Goal: Task Accomplishment & Management: Manage account settings

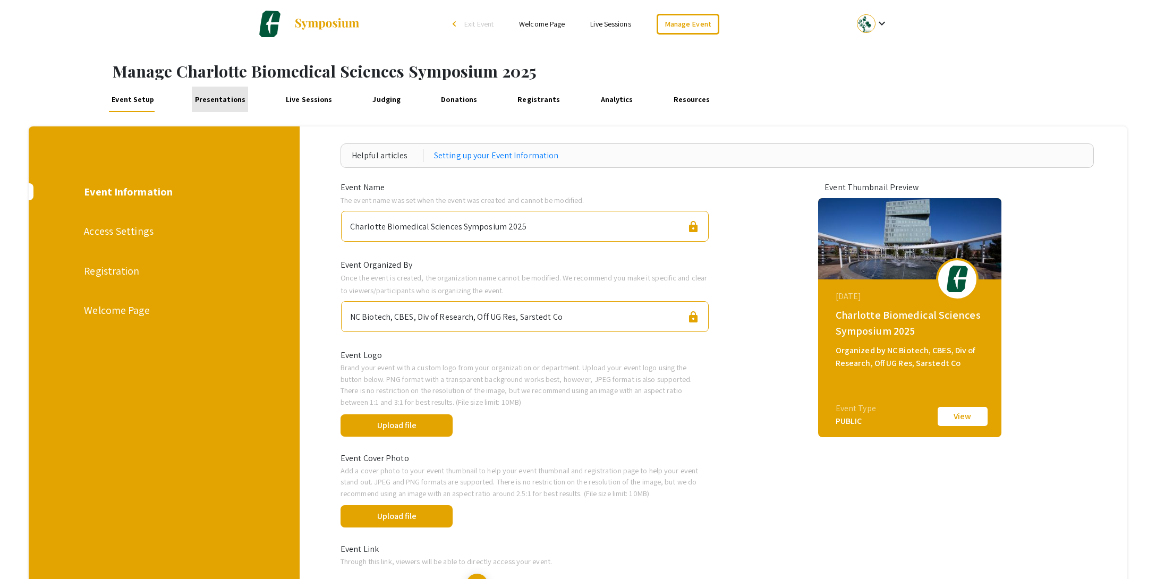
click at [225, 98] on link "Presentations" at bounding box center [220, 100] width 56 height 26
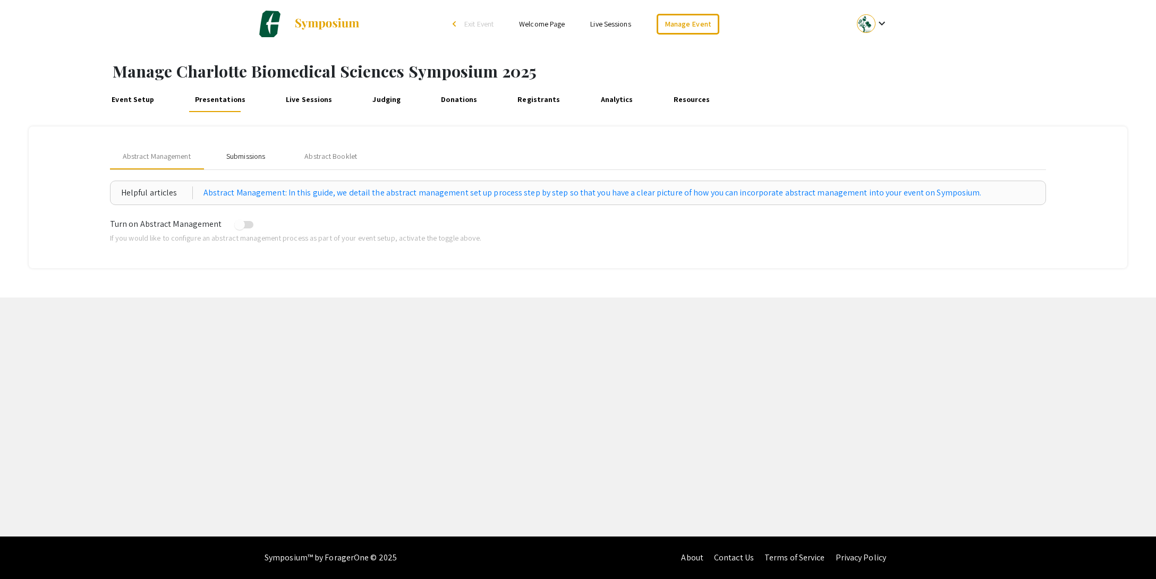
click at [244, 153] on div "Submissions" at bounding box center [245, 156] width 39 height 11
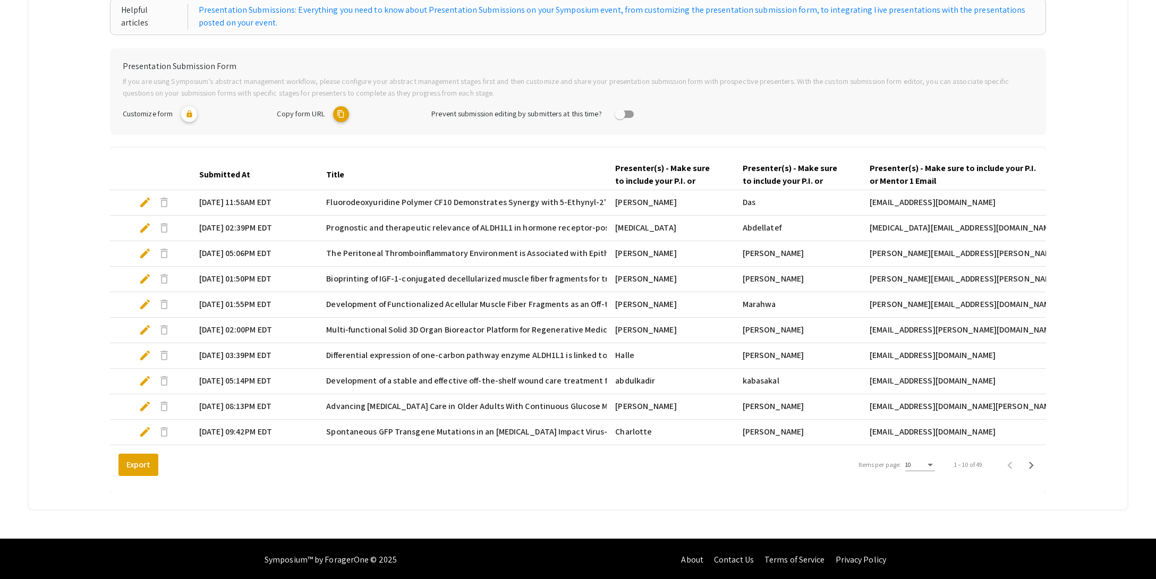
scroll to position [185, 0]
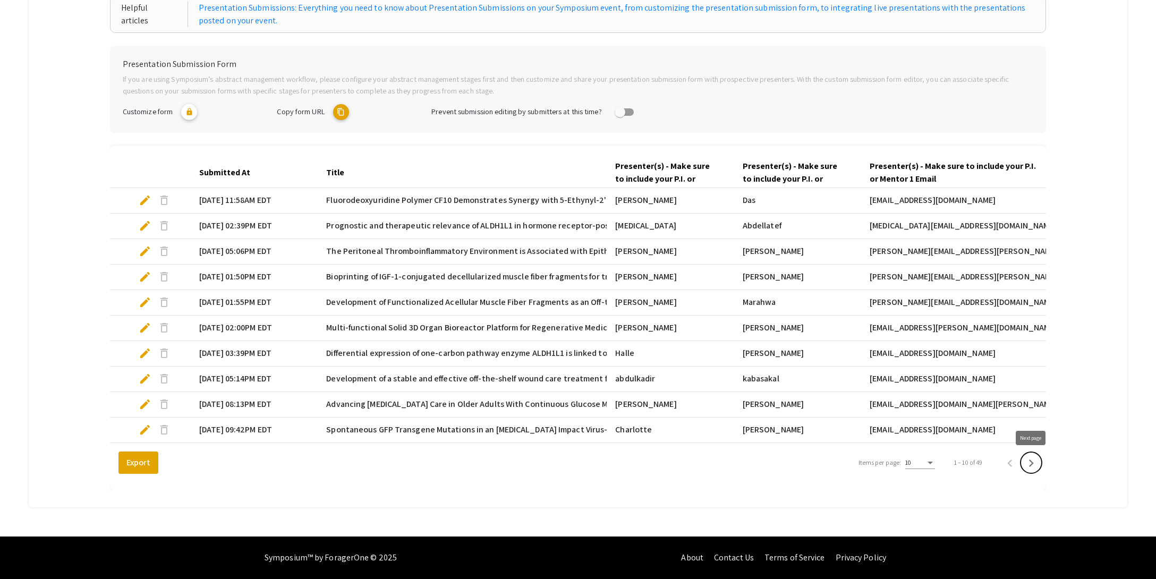
click at [1028, 462] on icon "Next page" at bounding box center [1031, 463] width 15 height 15
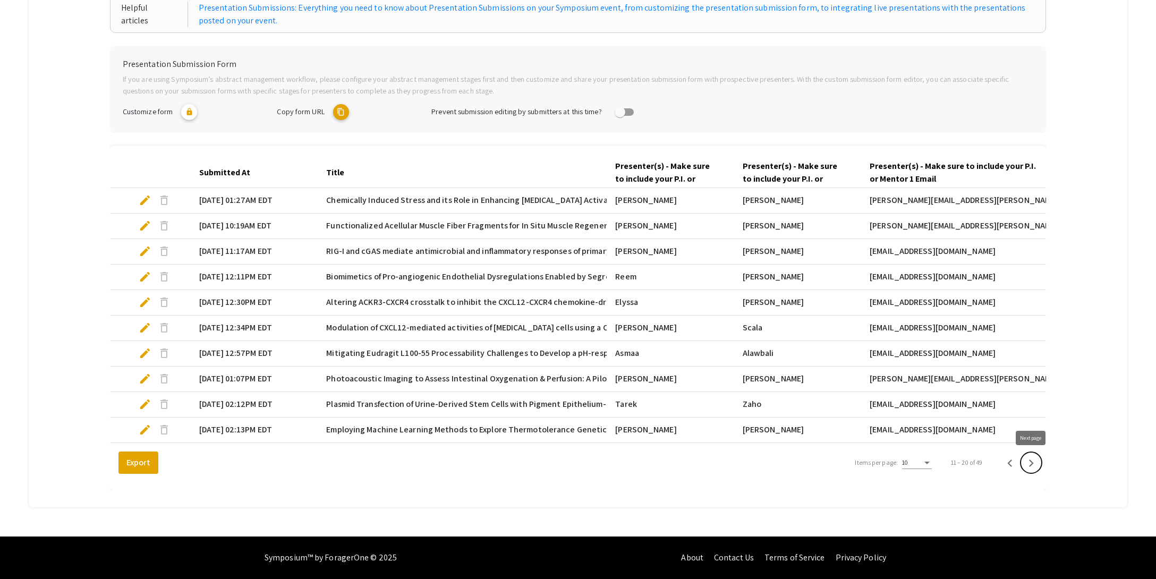
click at [1029, 465] on icon "Next page" at bounding box center [1031, 463] width 15 height 15
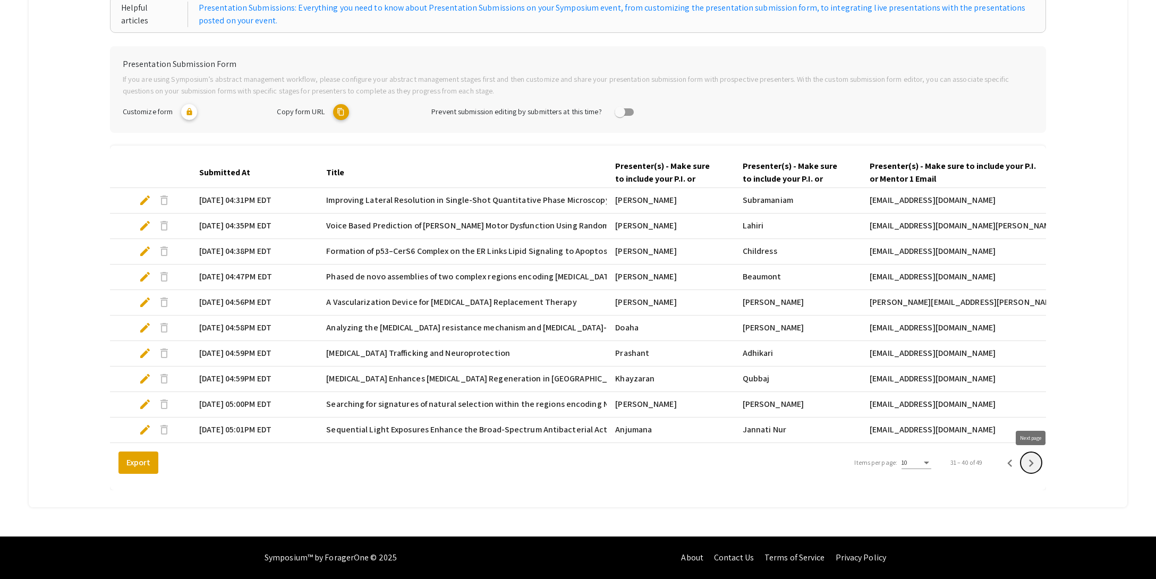
click at [1029, 465] on icon "Next page" at bounding box center [1031, 463] width 15 height 15
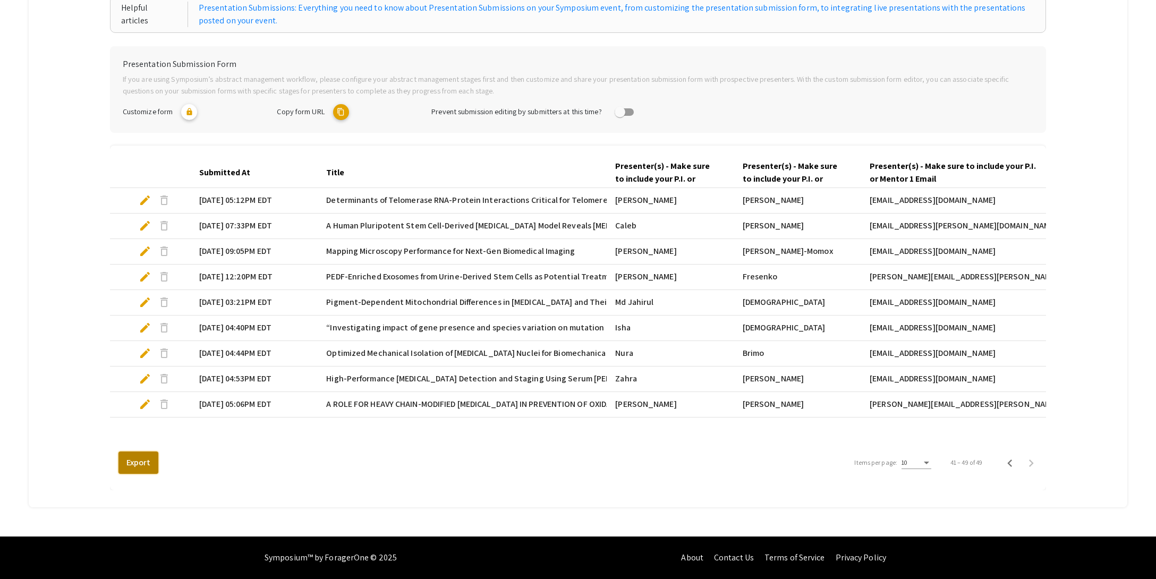
click at [137, 459] on button "Export" at bounding box center [139, 463] width 40 height 22
